Goal: Transaction & Acquisition: Purchase product/service

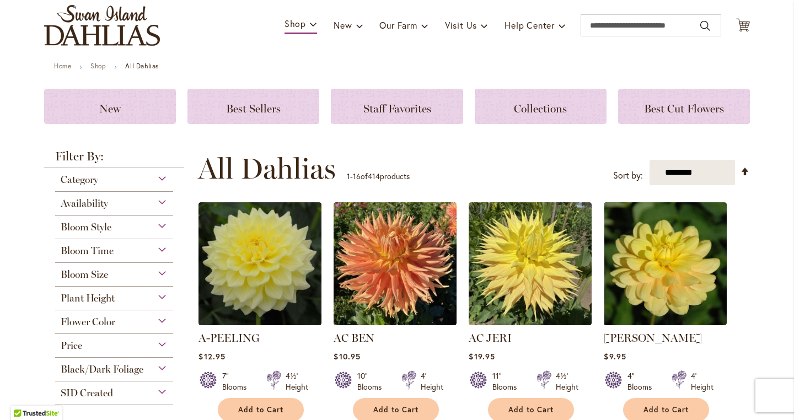
scroll to position [97, 0]
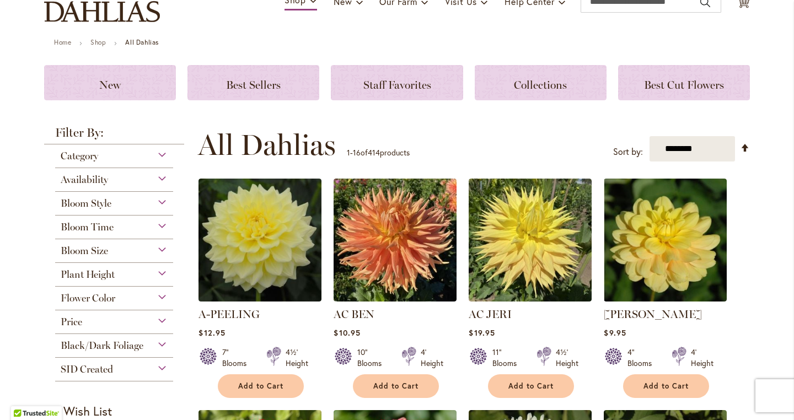
click at [109, 297] on span "Flower Color" at bounding box center [88, 298] width 55 height 12
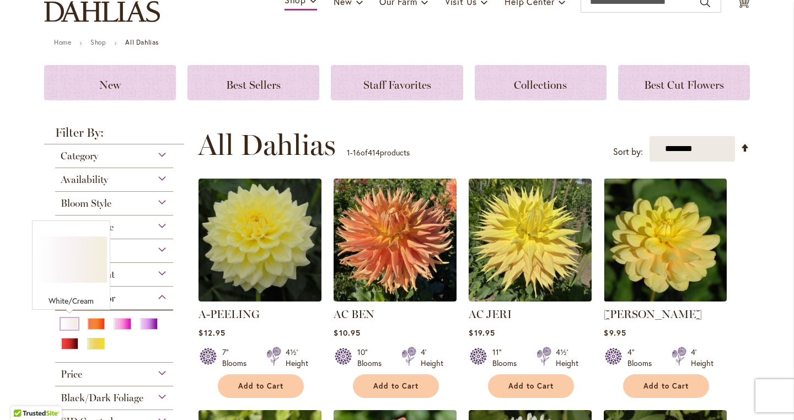
click at [71, 319] on div "White/Cream" at bounding box center [70, 324] width 18 height 12
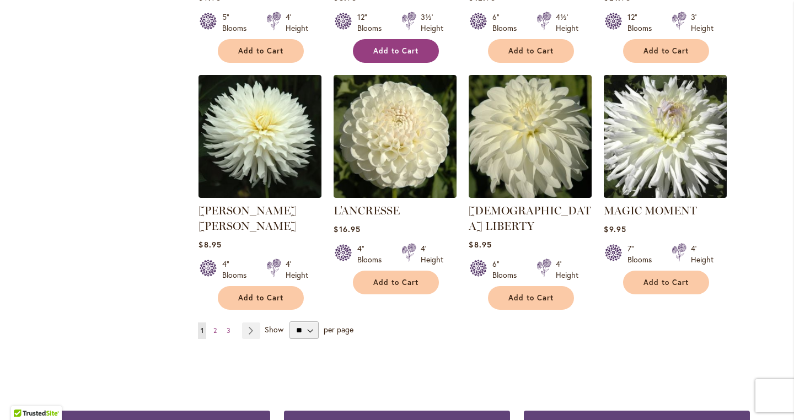
scroll to position [918, 0]
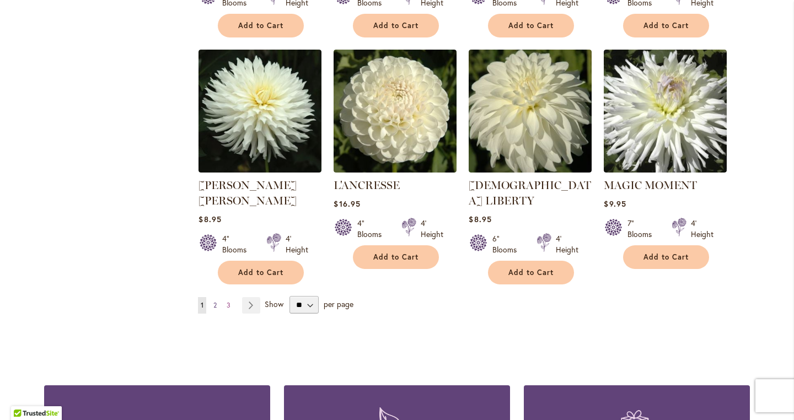
click at [216, 301] on span "2" at bounding box center [214, 305] width 3 height 8
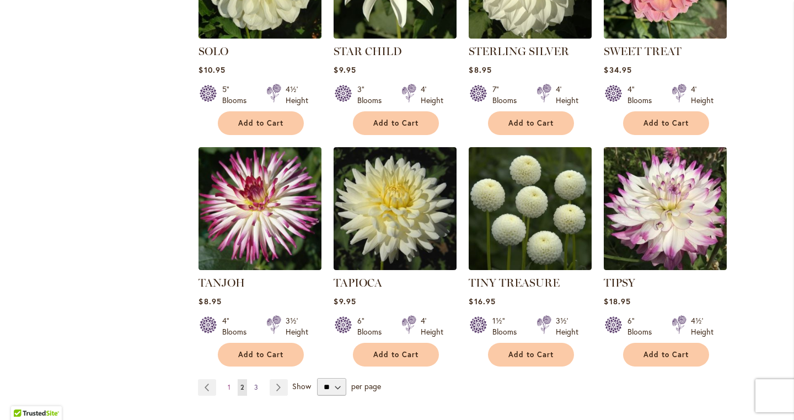
click at [257, 383] on span "3" at bounding box center [256, 387] width 4 height 8
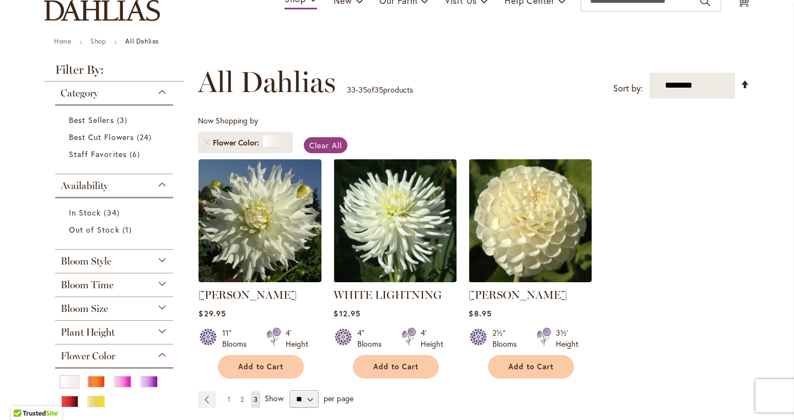
scroll to position [100, 0]
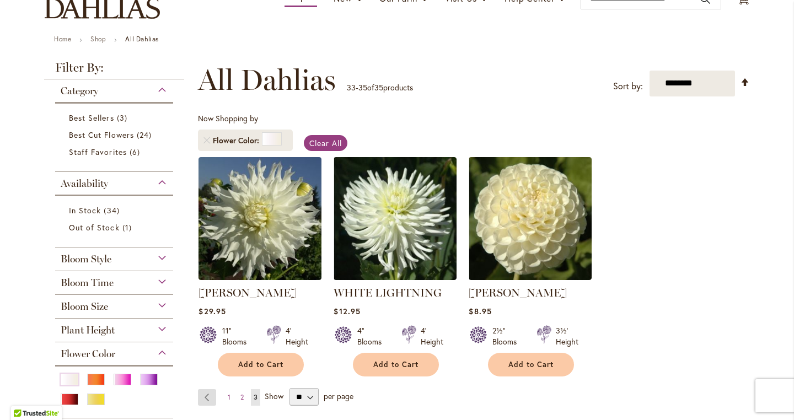
click at [206, 398] on link "Page Previous" at bounding box center [207, 397] width 18 height 17
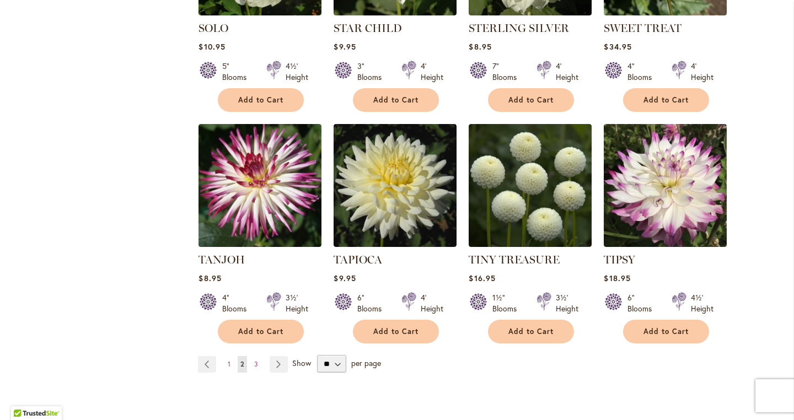
scroll to position [844, 0]
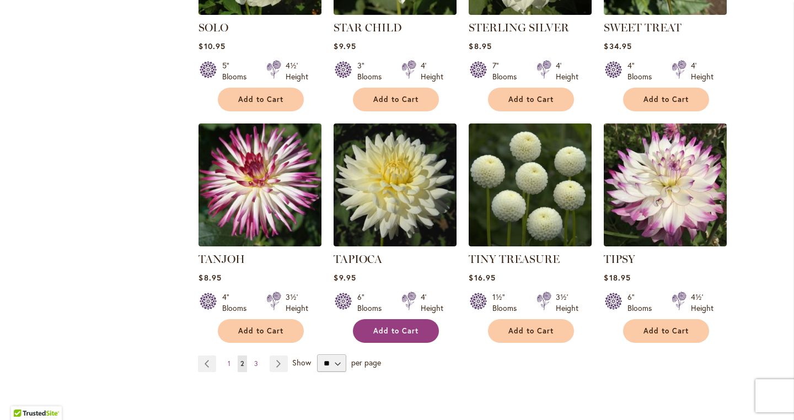
click at [392, 327] on span "Add to Cart" at bounding box center [395, 331] width 45 height 9
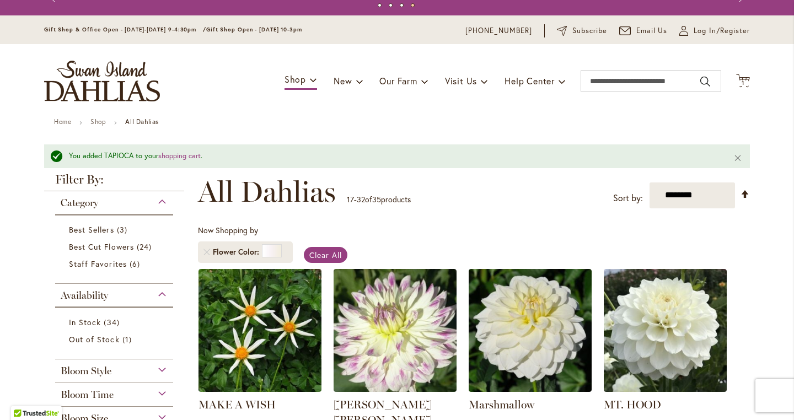
scroll to position [17, 0]
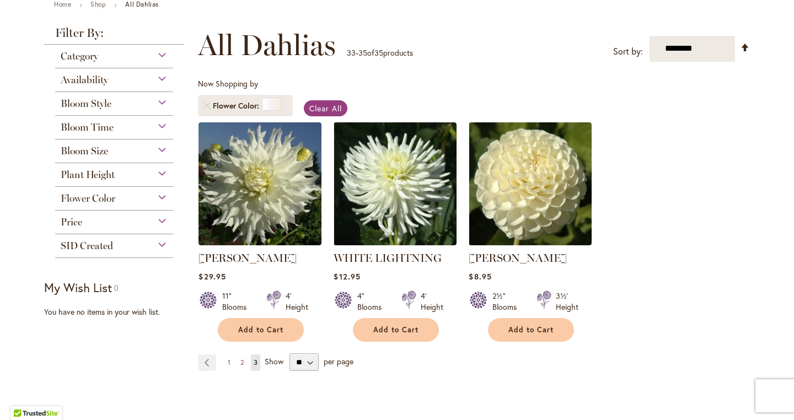
scroll to position [169, 0]
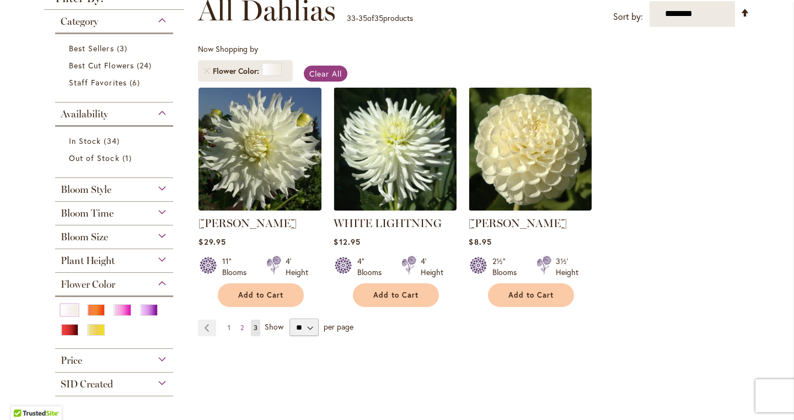
click at [229, 326] on span "1" at bounding box center [229, 328] width 3 height 8
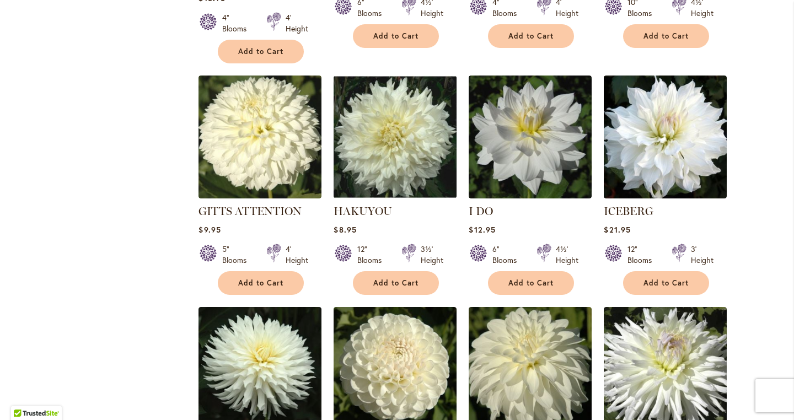
scroll to position [671, 0]
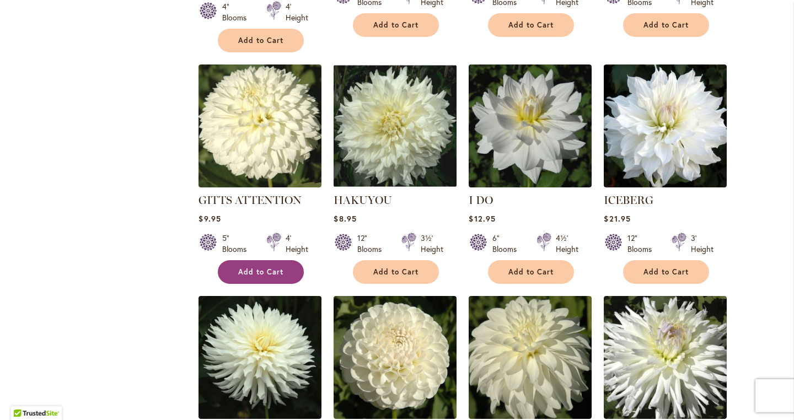
click at [264, 269] on span "Add to Cart" at bounding box center [260, 272] width 45 height 9
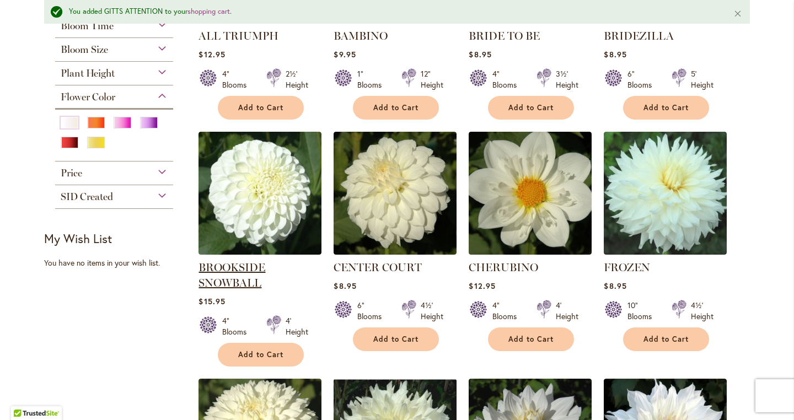
scroll to position [383, 0]
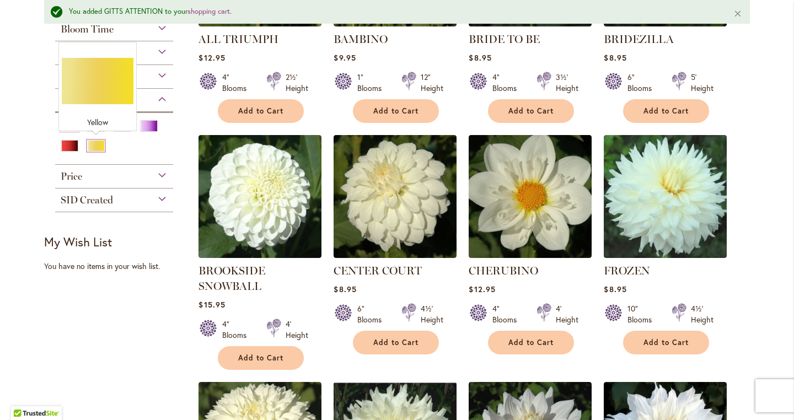
click at [93, 145] on div "Yellow" at bounding box center [96, 146] width 18 height 12
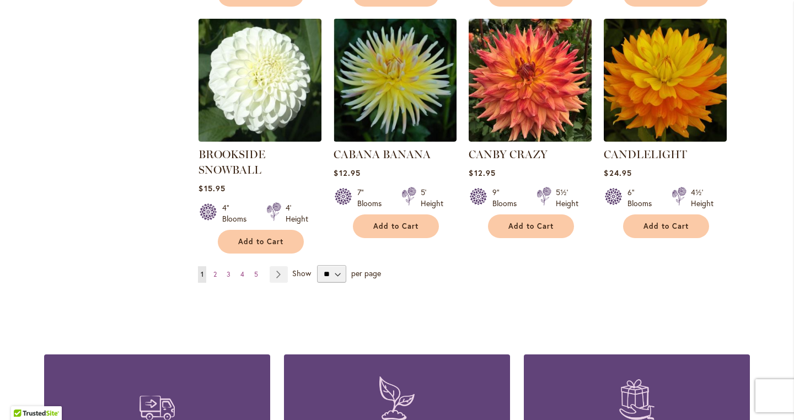
scroll to position [938, 0]
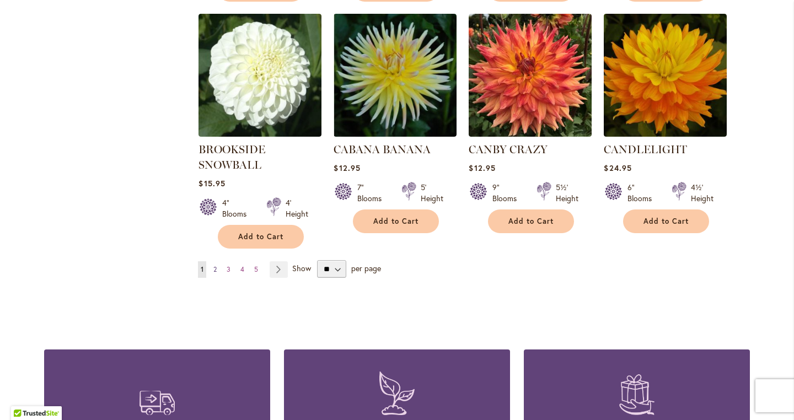
click at [216, 266] on span "2" at bounding box center [214, 269] width 3 height 8
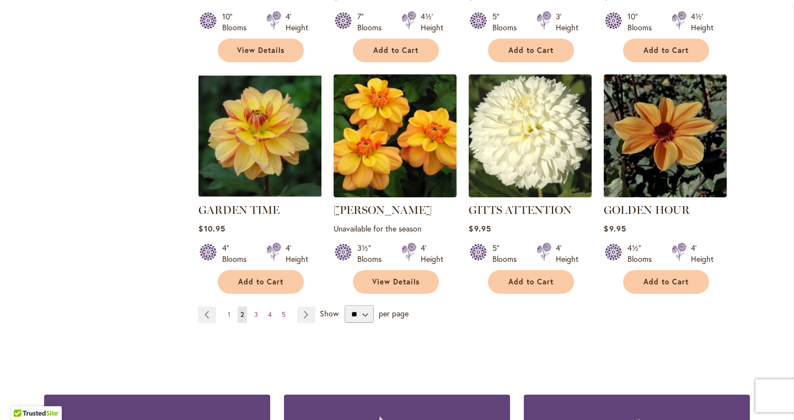
scroll to position [906, 0]
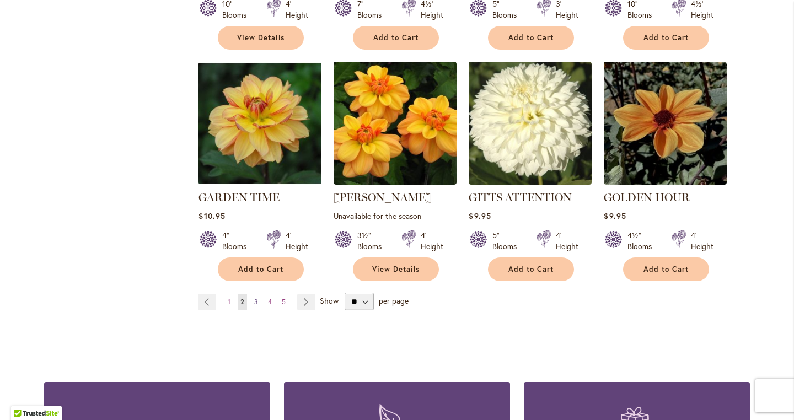
click at [256, 298] on span "3" at bounding box center [256, 302] width 4 height 8
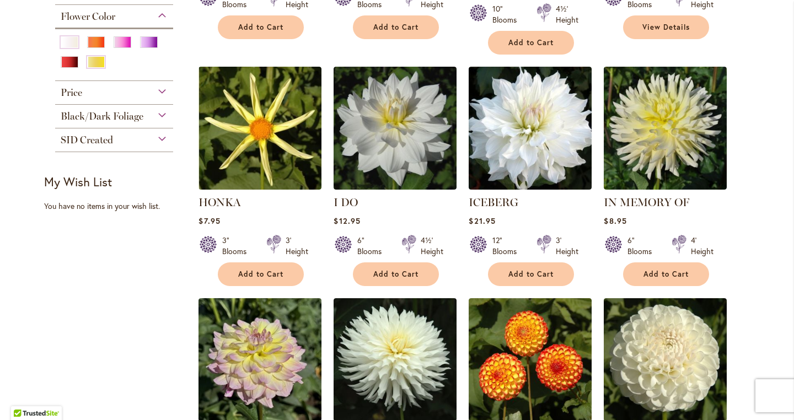
scroll to position [453, 0]
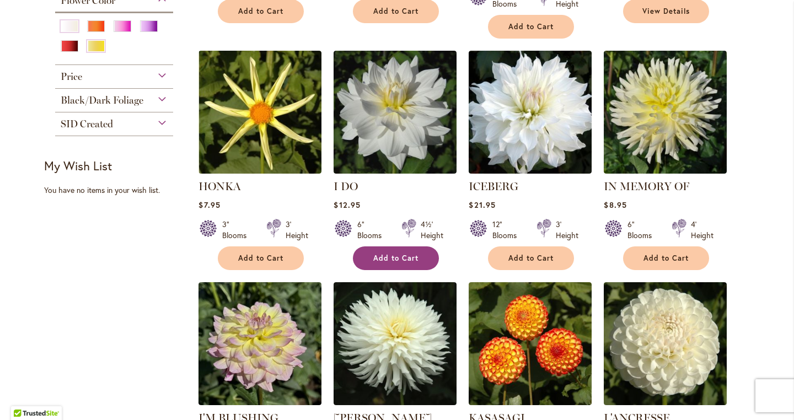
click at [386, 257] on span "Add to Cart" at bounding box center [395, 258] width 45 height 9
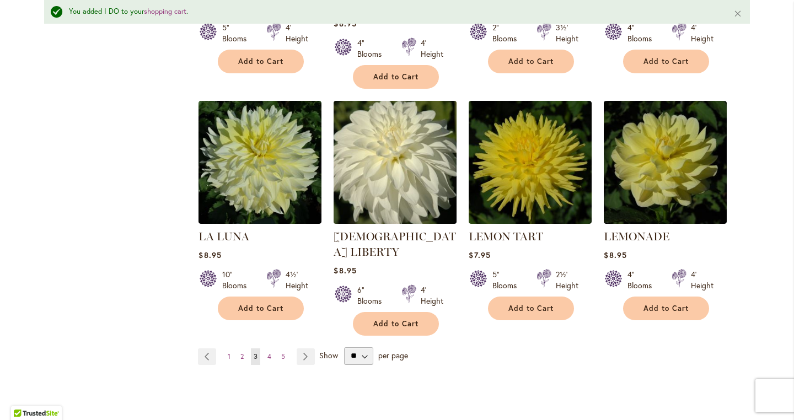
scroll to position [913, 0]
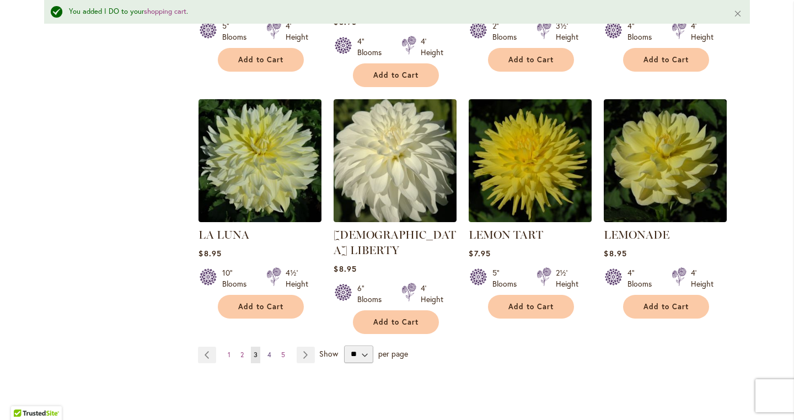
click at [270, 351] on span "4" at bounding box center [270, 355] width 4 height 8
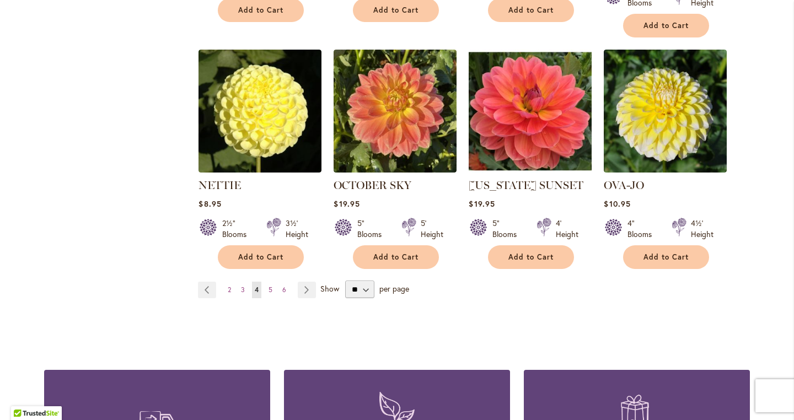
scroll to position [947, 0]
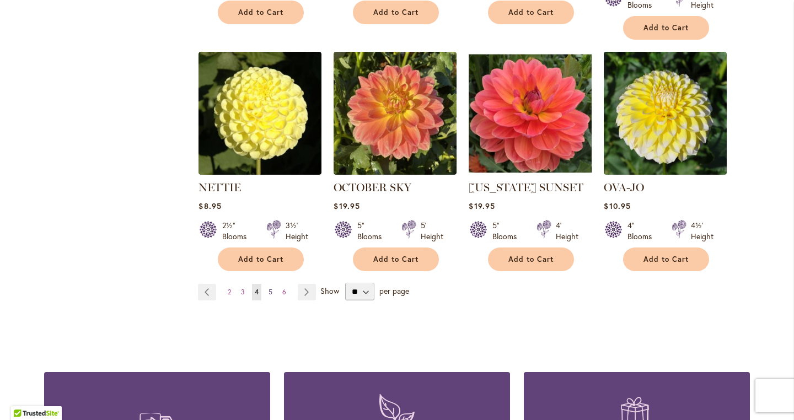
click at [271, 288] on span "5" at bounding box center [271, 292] width 4 height 8
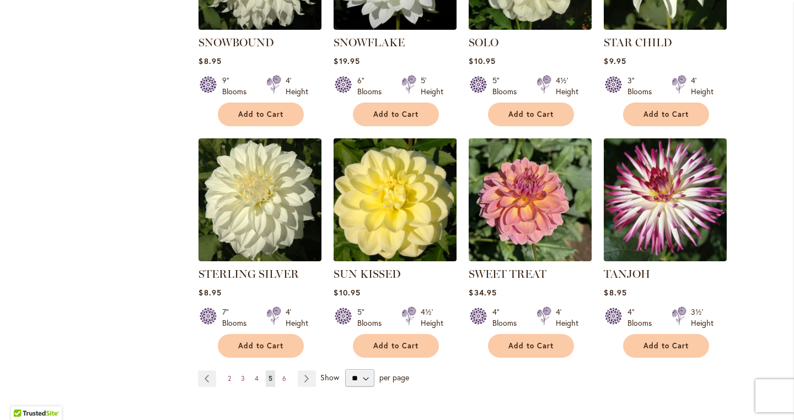
scroll to position [845, 0]
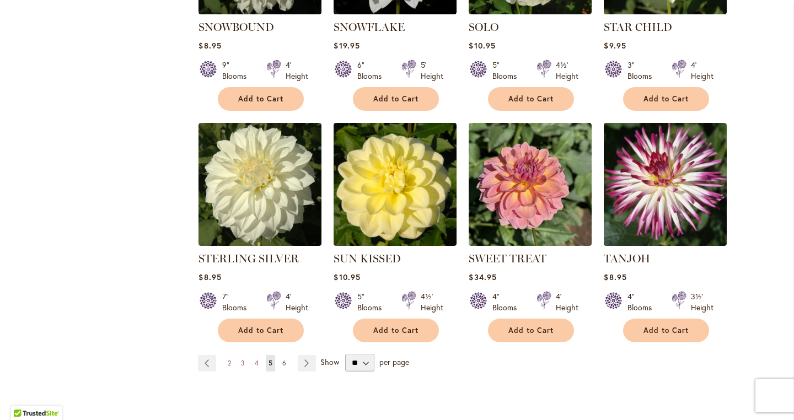
click at [285, 360] on span "6" at bounding box center [284, 363] width 4 height 8
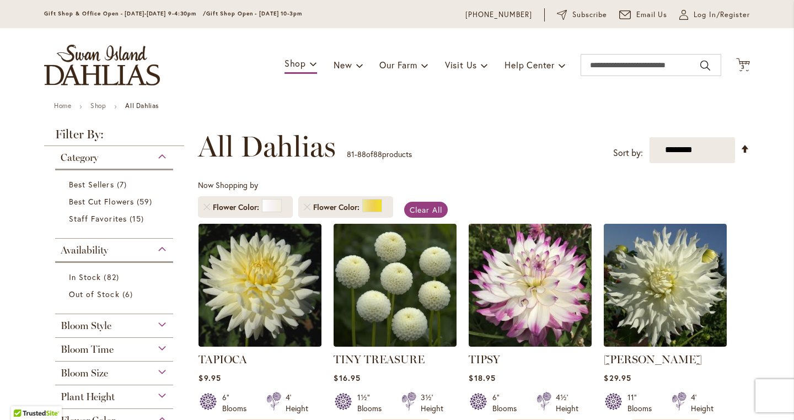
scroll to position [29, 0]
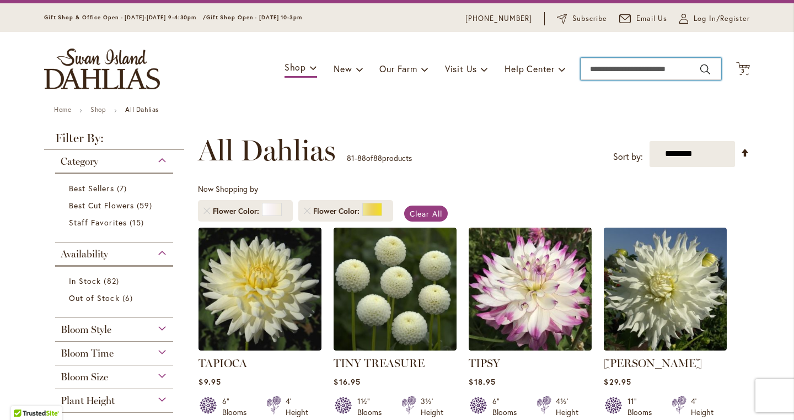
click at [595, 71] on input "Search" at bounding box center [651, 69] width 141 height 22
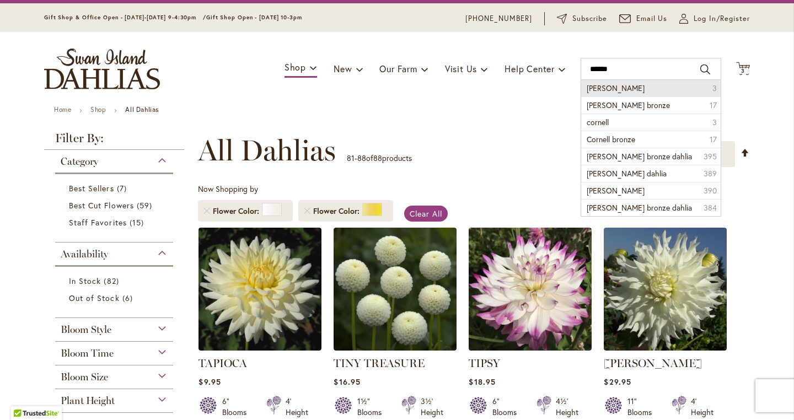
click at [598, 89] on span "Cornel" at bounding box center [616, 88] width 58 height 10
type input "******"
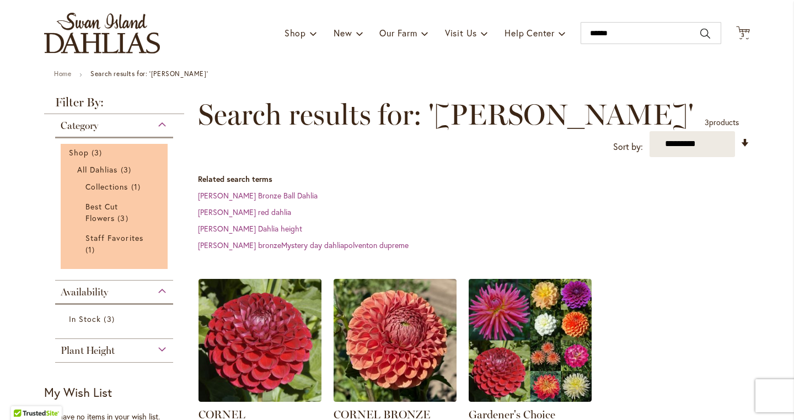
scroll to position [71, 0]
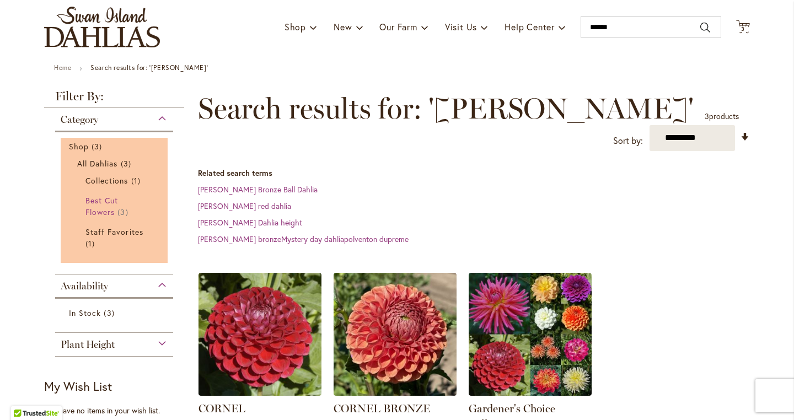
click at [104, 205] on link "Best Cut Flowers 3 items" at bounding box center [116, 206] width 60 height 23
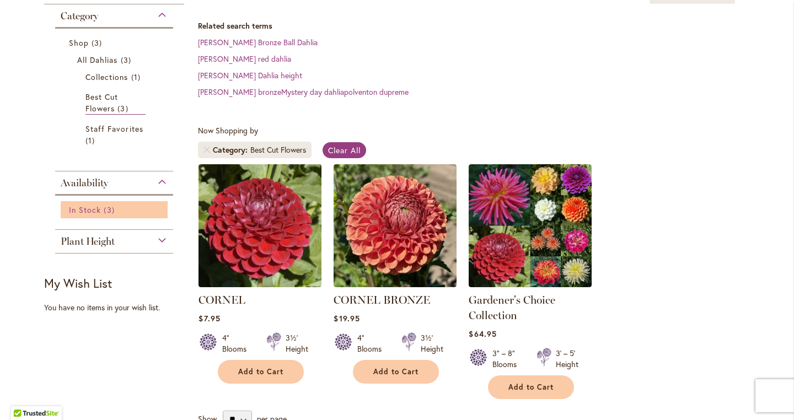
scroll to position [156, 0]
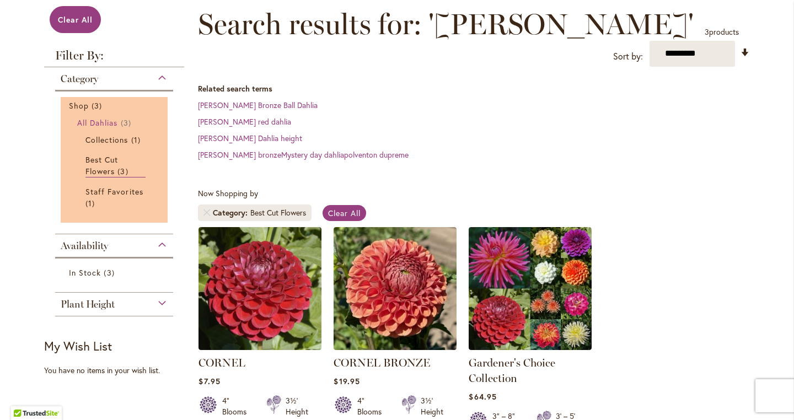
click at [105, 119] on span "All Dahlias" at bounding box center [97, 123] width 41 height 10
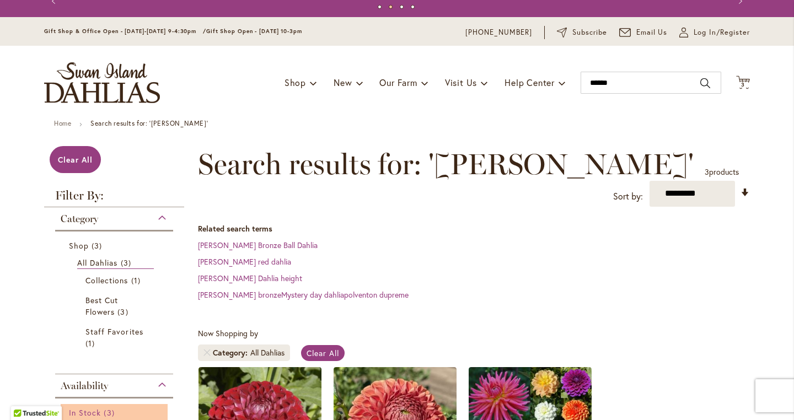
scroll to position [3, 0]
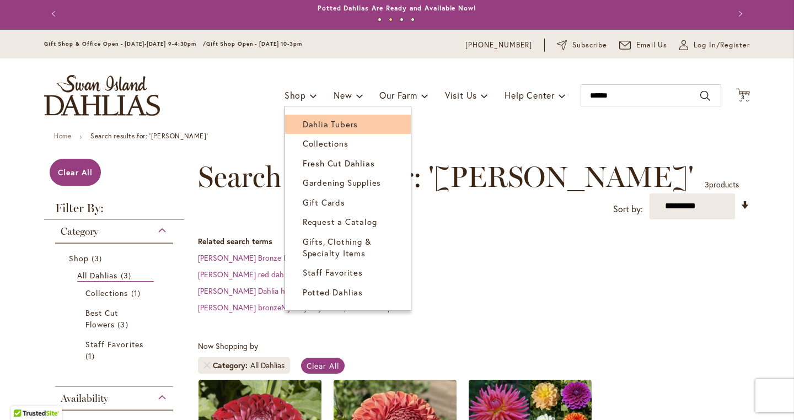
click at [308, 119] on span "Dahlia Tubers" at bounding box center [330, 124] width 55 height 11
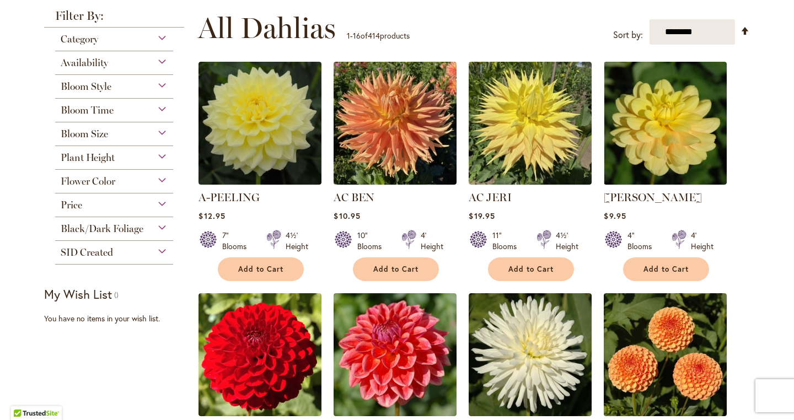
scroll to position [193, 0]
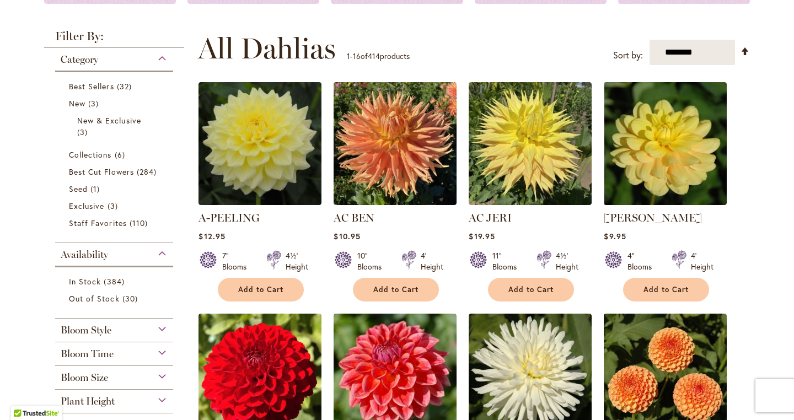
click at [103, 178] on li "Best Cut Flowers 284 items" at bounding box center [114, 171] width 107 height 17
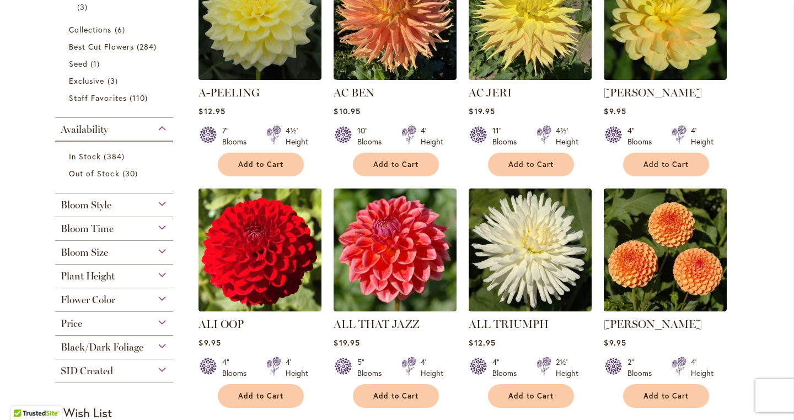
scroll to position [321, 0]
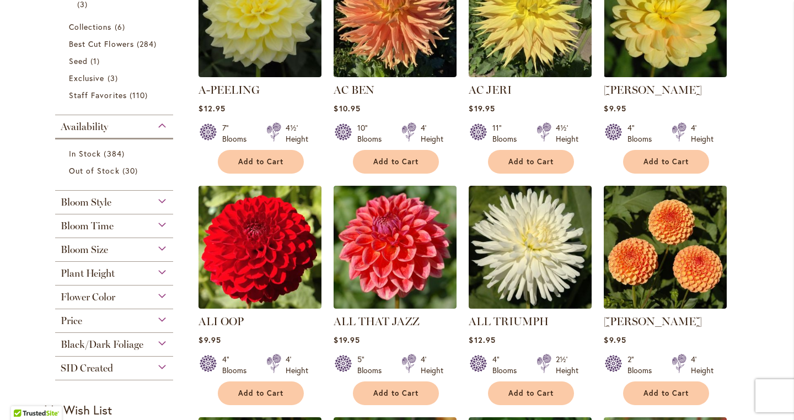
click at [103, 297] on span "Flower Color" at bounding box center [88, 297] width 55 height 12
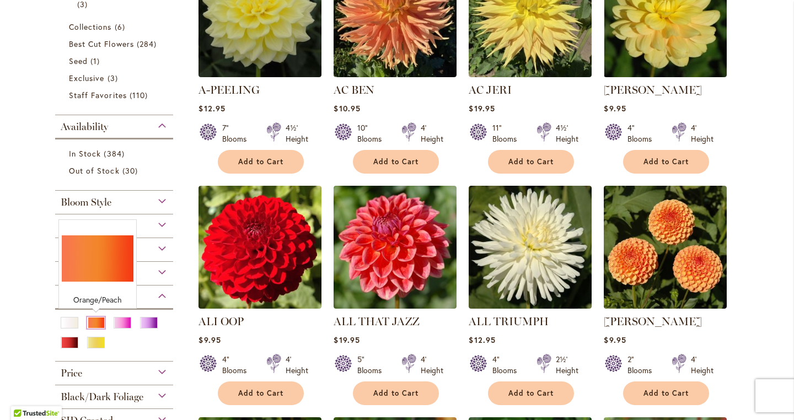
click at [96, 323] on div "Orange/Peach" at bounding box center [96, 323] width 18 height 12
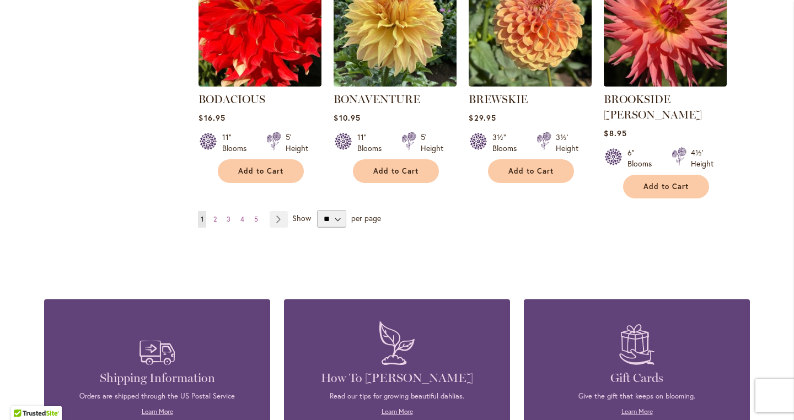
scroll to position [1005, 0]
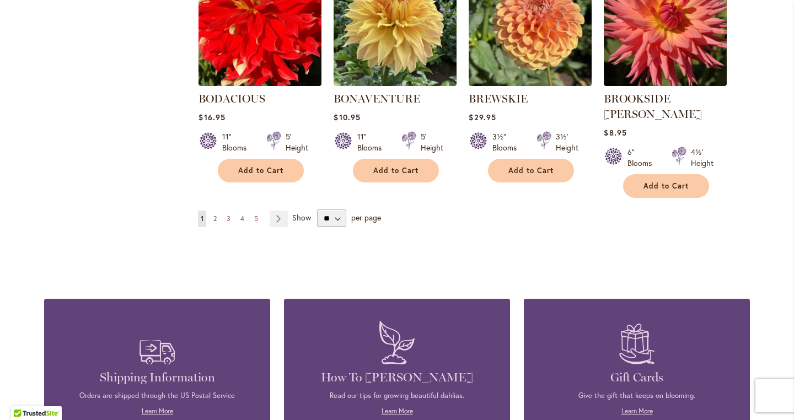
click at [216, 215] on span "2" at bounding box center [214, 219] width 3 height 8
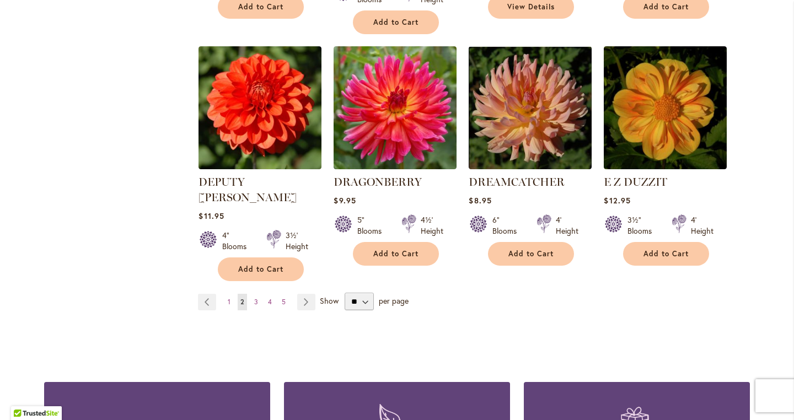
scroll to position [930, 0]
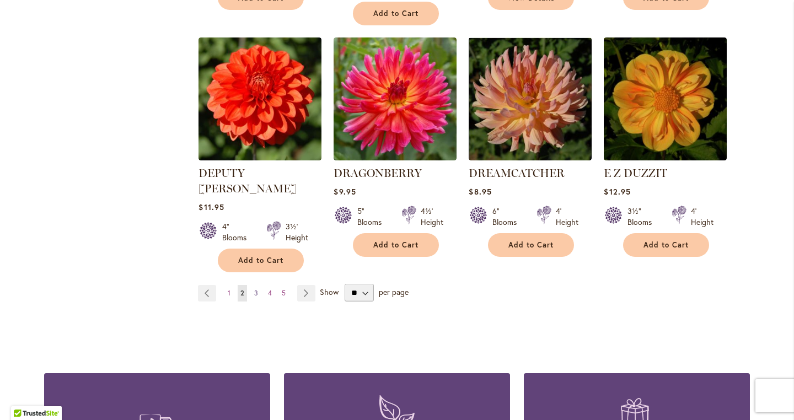
click at [257, 289] on span "3" at bounding box center [256, 293] width 4 height 8
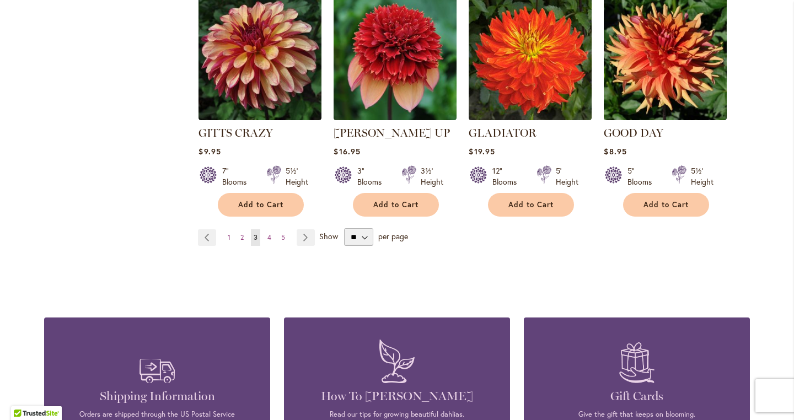
scroll to position [1014, 0]
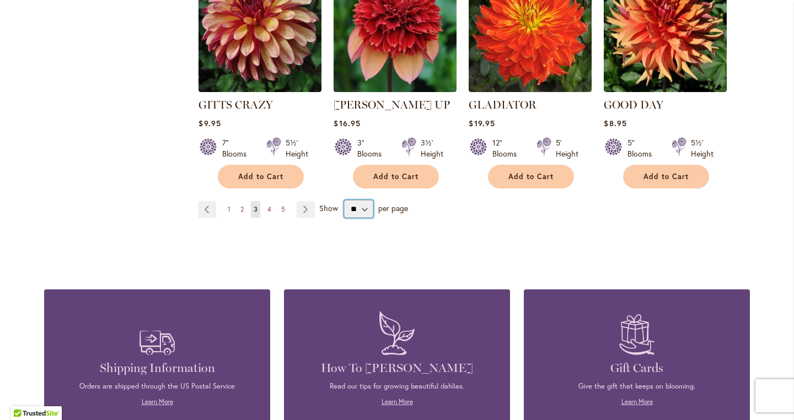
select select "**"
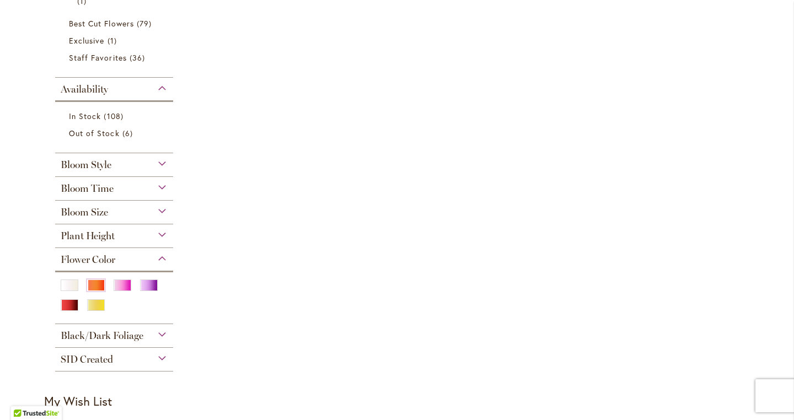
scroll to position [404, 0]
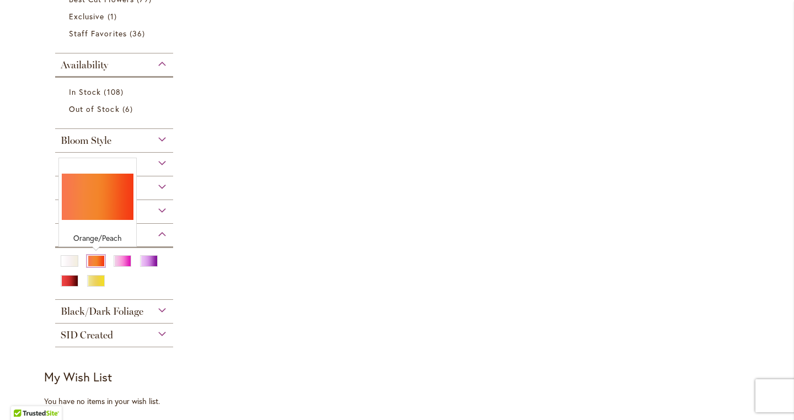
click at [91, 259] on div "Orange/Peach" at bounding box center [96, 261] width 18 height 12
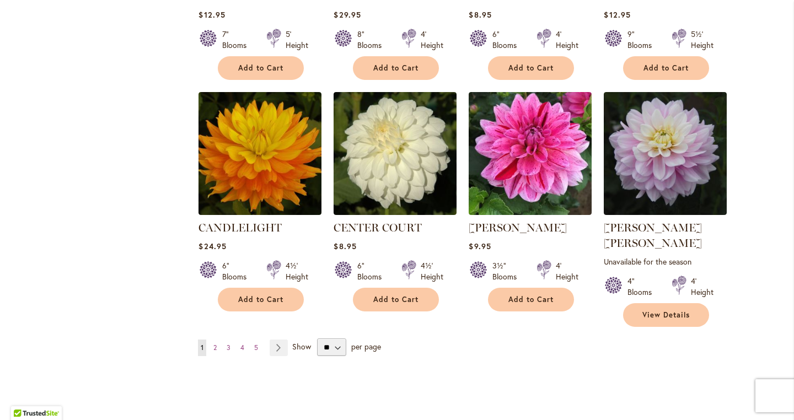
scroll to position [3712, 0]
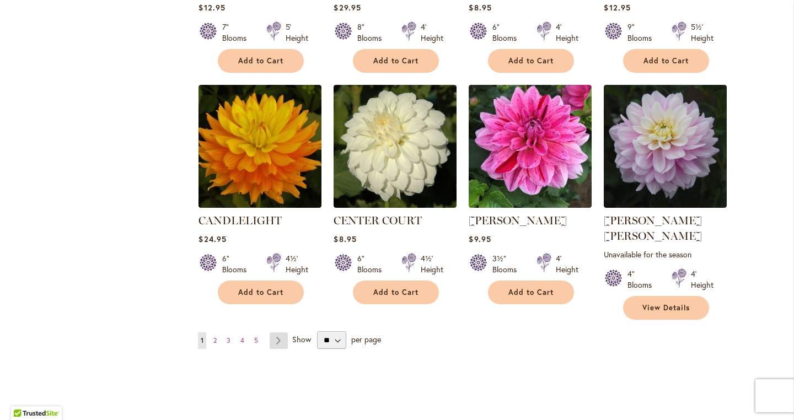
click at [279, 333] on link "Page Next" at bounding box center [279, 341] width 18 height 17
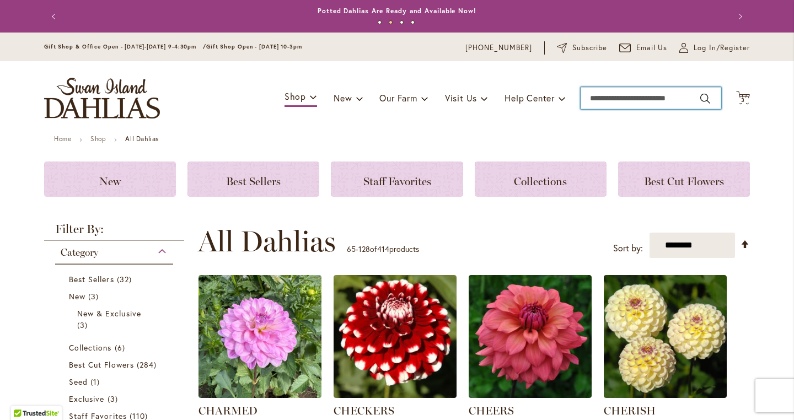
click at [592, 100] on input "Search" at bounding box center [651, 98] width 141 height 22
click at [599, 95] on input "********" at bounding box center [651, 98] width 141 height 22
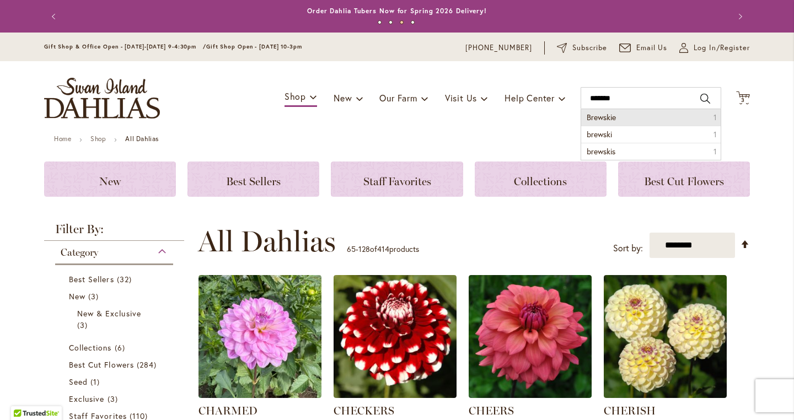
click at [624, 119] on li "Brewskie 1" at bounding box center [651, 117] width 140 height 17
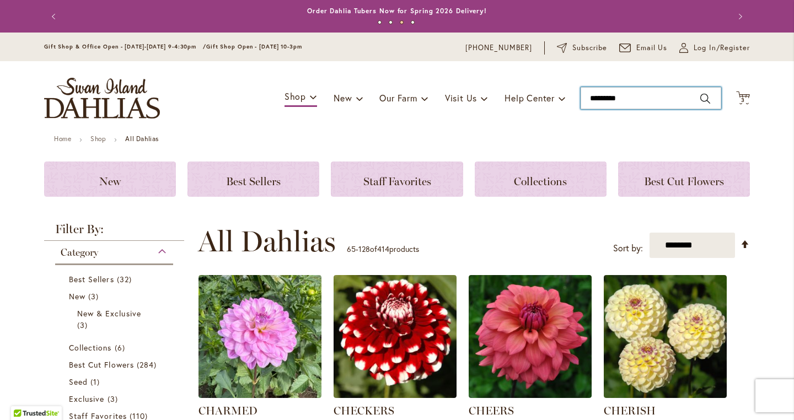
type input "********"
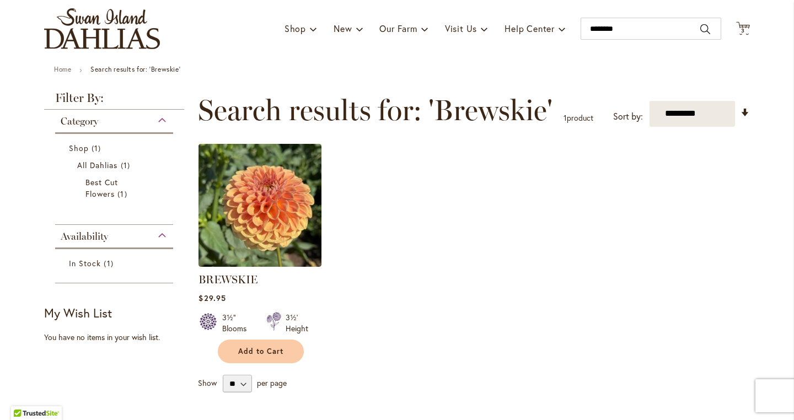
scroll to position [70, 0]
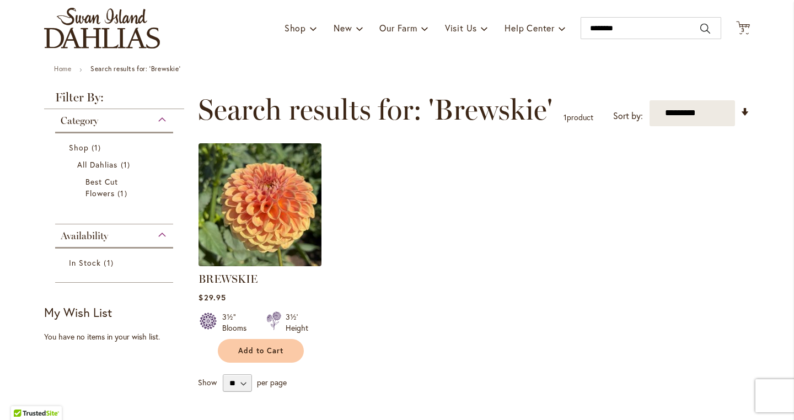
click at [264, 214] on img at bounding box center [260, 204] width 129 height 129
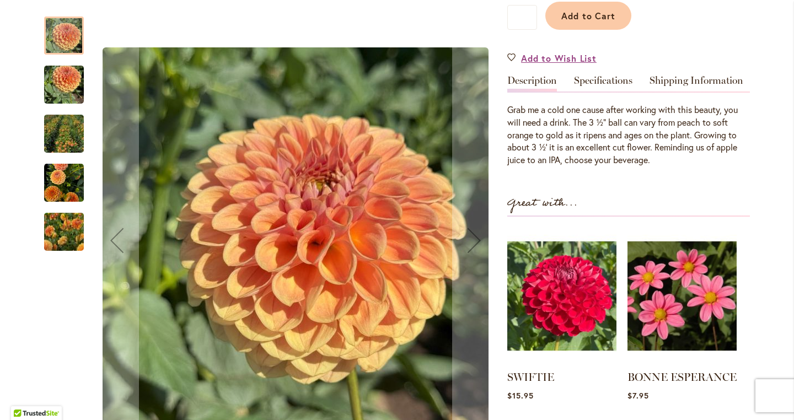
scroll to position [288, 0]
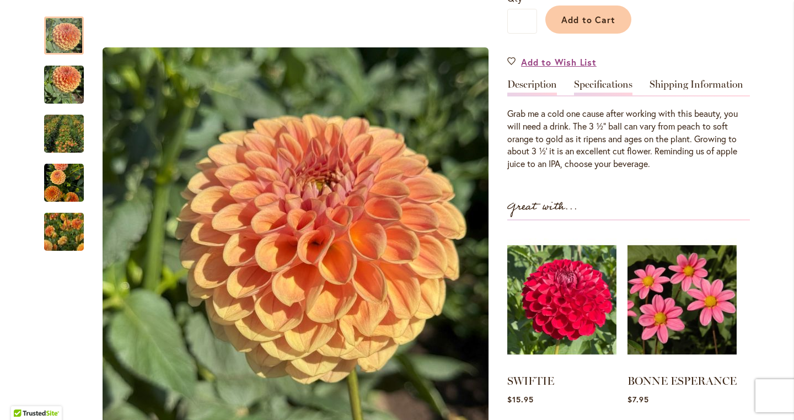
click at [608, 86] on link "Specifications" at bounding box center [603, 87] width 58 height 16
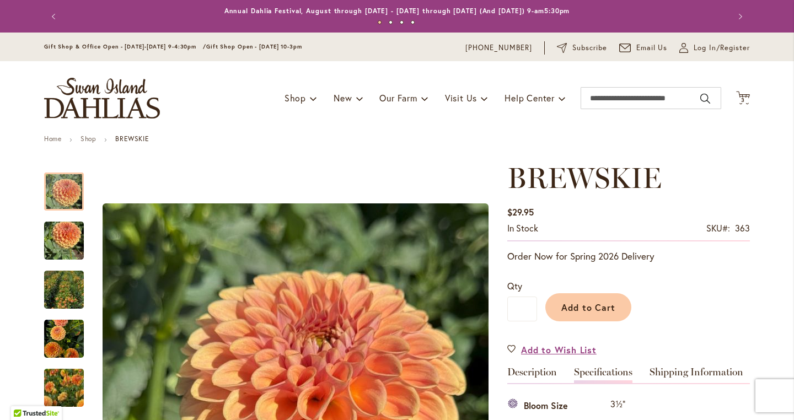
scroll to position [0, 0]
click at [594, 97] on input "Search" at bounding box center [651, 98] width 141 height 22
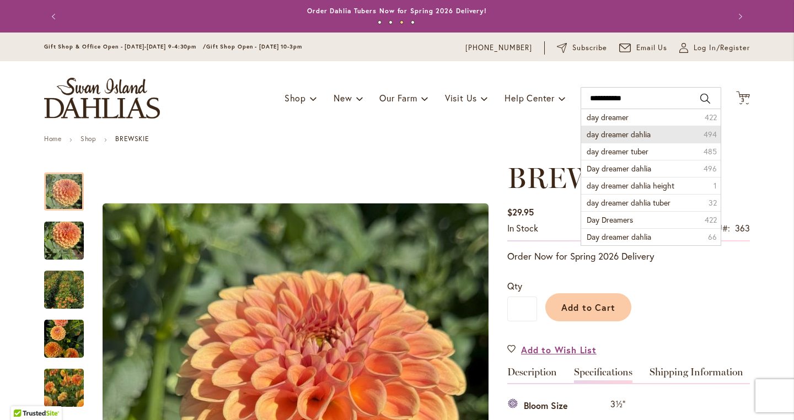
click at [601, 135] on span "day dreamer dahlia" at bounding box center [619, 134] width 64 height 10
type input "**********"
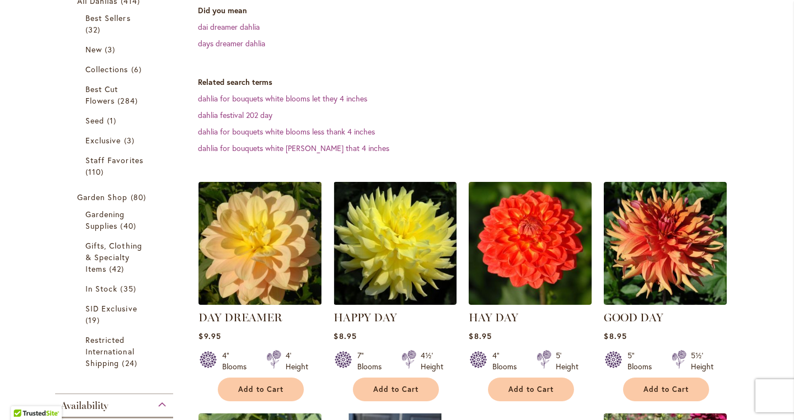
scroll to position [238, 0]
